Goal: Task Accomplishment & Management: Use online tool/utility

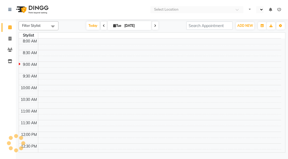
select select "en"
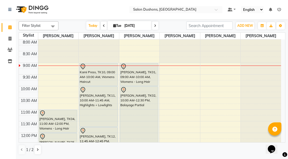
click at [154, 25] on icon at bounding box center [155, 25] width 2 height 3
type input "[DATE]"
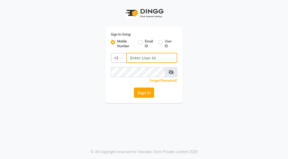
type input "7029411515"
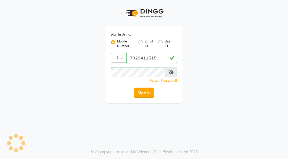
click at [144, 91] on button "Sign In" at bounding box center [144, 93] width 20 height 10
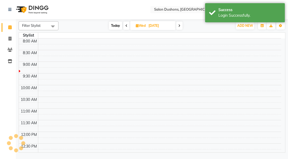
select select "en"
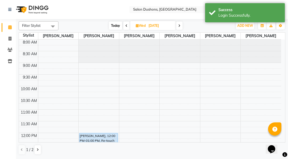
click at [125, 25] on icon at bounding box center [126, 25] width 2 height 3
type input "[DATE]"
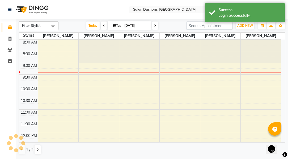
scroll to position [24, 0]
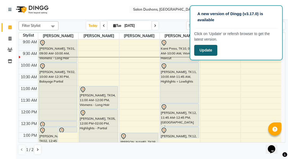
click at [205, 50] on button "Update" at bounding box center [205, 50] width 23 height 11
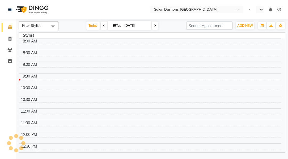
select select "en"
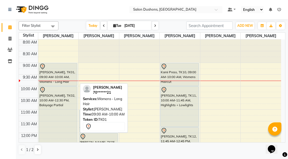
click at [48, 65] on div at bounding box center [58, 66] width 38 height 6
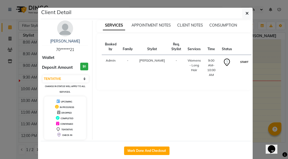
click at [238, 61] on button "START" at bounding box center [243, 62] width 11 height 7
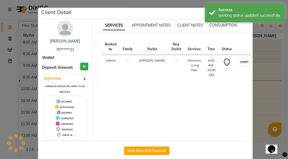
select select "1"
click at [231, 83] on div "Booked by Family Stylist Req. Stylist Services Time Status Admin - [PERSON_NAME…" at bounding box center [174, 62] width 144 height 46
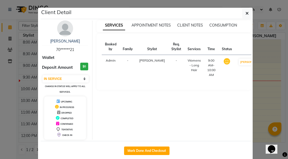
click at [175, 10] on div "Client Detail" at bounding box center [147, 13] width 212 height 11
click at [245, 12] on icon "button" at bounding box center [246, 13] width 3 height 4
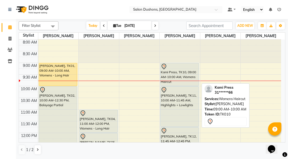
click at [171, 72] on div "Kami Press, TK10, 09:00 AM-10:00 AM, Womens Haircut" at bounding box center [179, 74] width 38 height 23
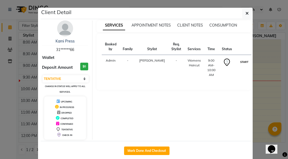
click at [238, 60] on button "START" at bounding box center [243, 62] width 11 height 7
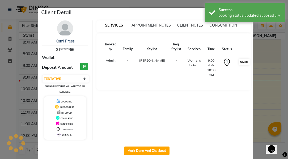
select select "1"
click at [192, 13] on div "Client Detail" at bounding box center [147, 13] width 212 height 11
drag, startPoint x: 184, startPoint y: 14, endPoint x: 177, endPoint y: 14, distance: 6.9
click at [177, 14] on div "Client Detail" at bounding box center [147, 13] width 212 height 11
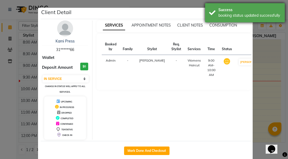
click at [237, 7] on div "Success" at bounding box center [249, 10] width 62 height 6
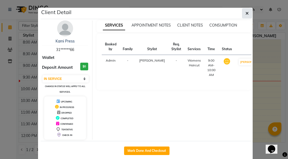
click at [243, 12] on button "button" at bounding box center [247, 13] width 10 height 10
